Goal: Obtain resource: Download file/media

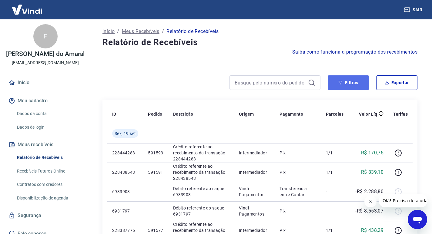
click at [346, 85] on button "Filtros" at bounding box center [347, 82] width 41 height 15
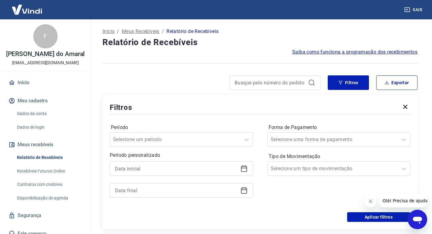
click at [245, 170] on icon at bounding box center [243, 168] width 7 height 7
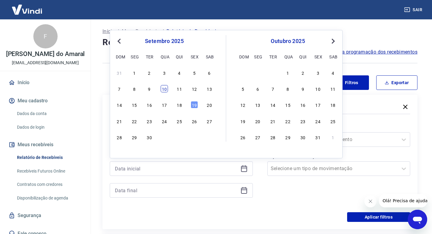
click at [162, 88] on div "10" at bounding box center [164, 88] width 7 height 7
type input "[DATE]"
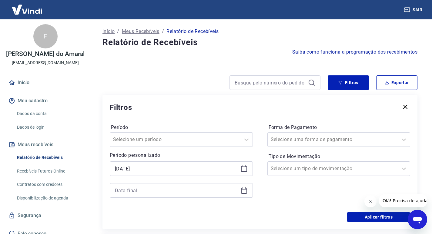
click at [245, 188] on icon at bounding box center [244, 191] width 6 height 6
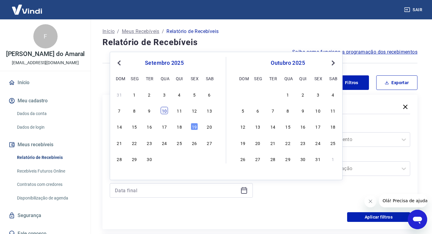
click at [166, 111] on div "10" at bounding box center [164, 110] width 7 height 7
type input "[DATE]"
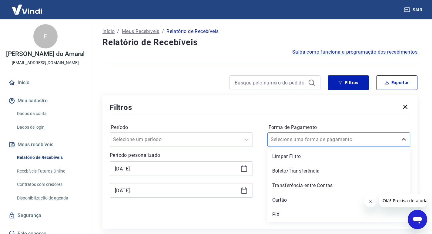
click at [353, 141] on div at bounding box center [332, 139] width 124 height 8
click at [282, 199] on div "Cartão" at bounding box center [338, 200] width 143 height 12
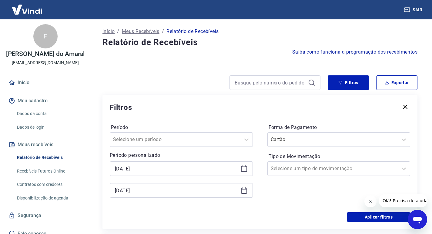
click at [369, 202] on icon "Fechar mensagem da empresa" at bounding box center [369, 201] width 5 height 5
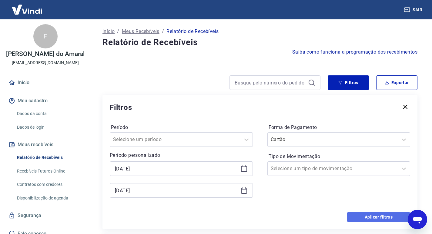
click at [364, 216] on button "Aplicar filtros" at bounding box center [378, 217] width 63 height 10
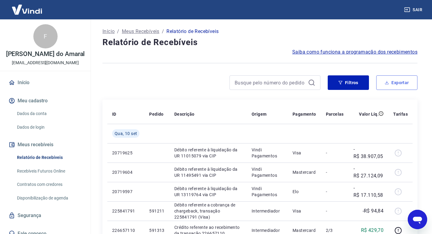
click at [394, 85] on button "Exportar" at bounding box center [396, 82] width 41 height 15
type input "[DATE]"
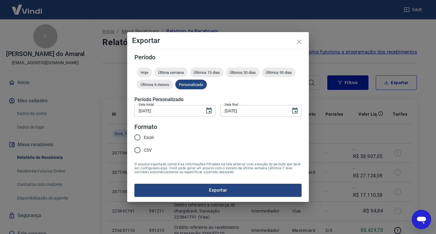
click at [138, 137] on input "Excel" at bounding box center [137, 137] width 13 height 13
radio input "true"
click at [199, 187] on button "Exportar" at bounding box center [217, 190] width 167 height 13
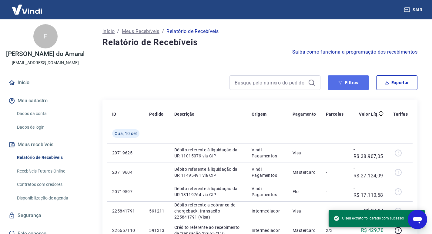
click at [345, 88] on button "Filtros" at bounding box center [347, 82] width 41 height 15
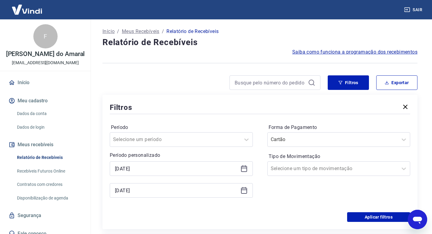
click at [245, 171] on icon at bounding box center [244, 169] width 6 height 6
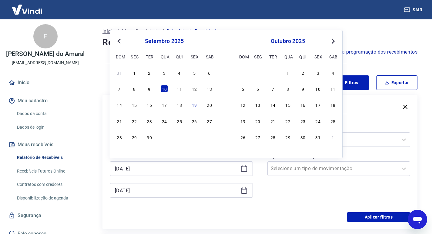
drag, startPoint x: 164, startPoint y: 103, endPoint x: 245, endPoint y: 192, distance: 119.9
click at [164, 103] on div "17" at bounding box center [164, 104] width 7 height 7
type input "[DATE]"
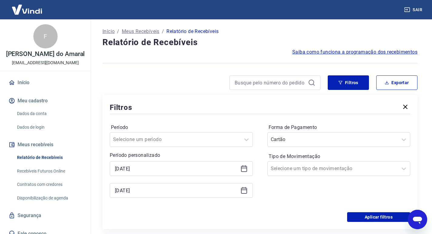
click at [245, 192] on icon at bounding box center [243, 190] width 7 height 7
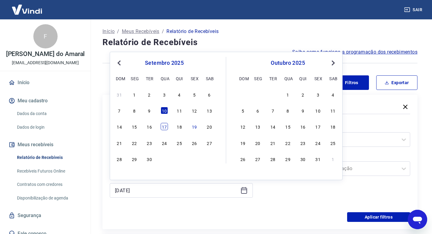
click at [165, 125] on div "17" at bounding box center [164, 126] width 7 height 7
type input "[DATE]"
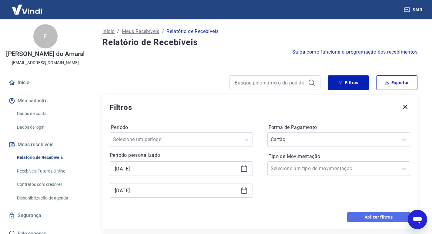
click at [372, 217] on button "Aplicar filtros" at bounding box center [378, 217] width 63 height 10
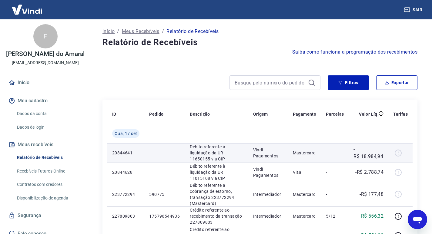
scroll to position [30, 0]
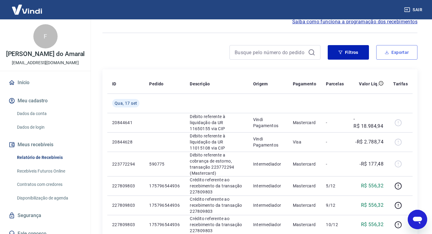
click at [393, 53] on button "Exportar" at bounding box center [396, 52] width 41 height 15
type input "[DATE]"
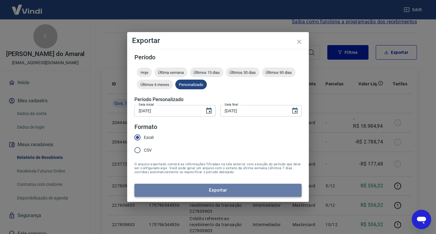
click at [207, 191] on button "Exportar" at bounding box center [217, 190] width 167 height 13
